Goal: Information Seeking & Learning: Learn about a topic

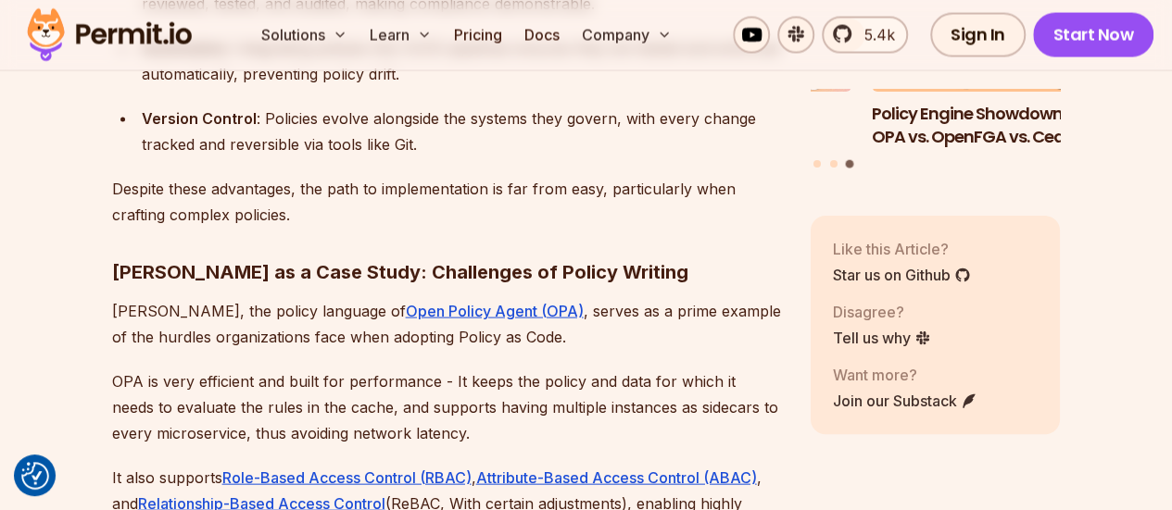
scroll to position [2037, 0]
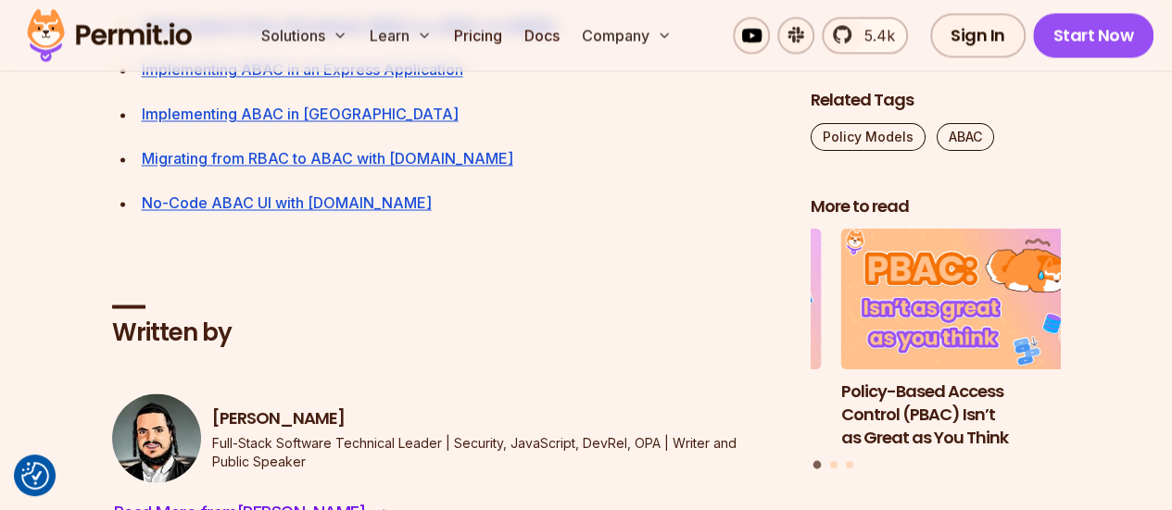
scroll to position [8520, 0]
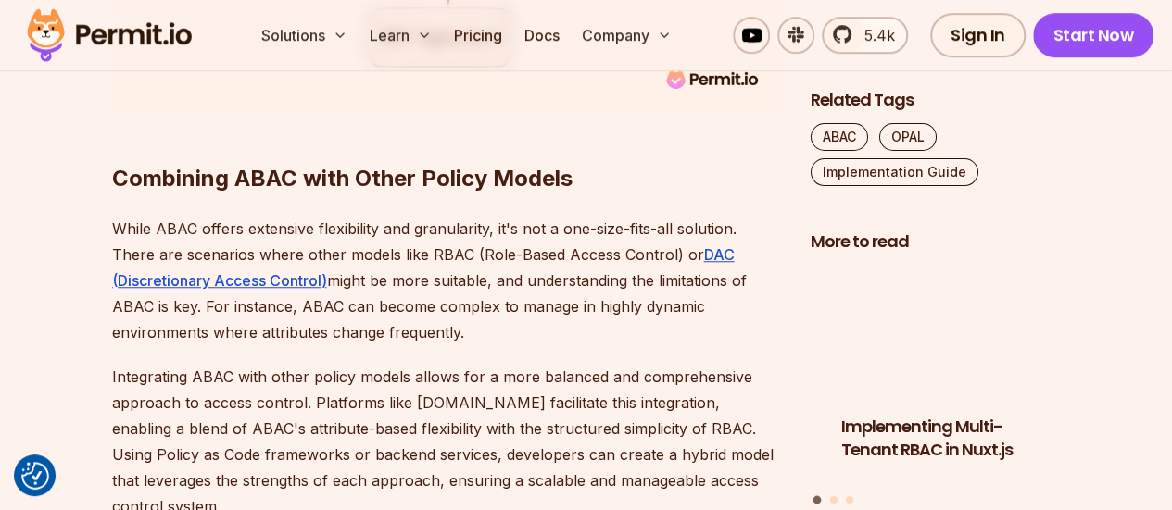
scroll to position [7409, 0]
